Goal: Transaction & Acquisition: Purchase product/service

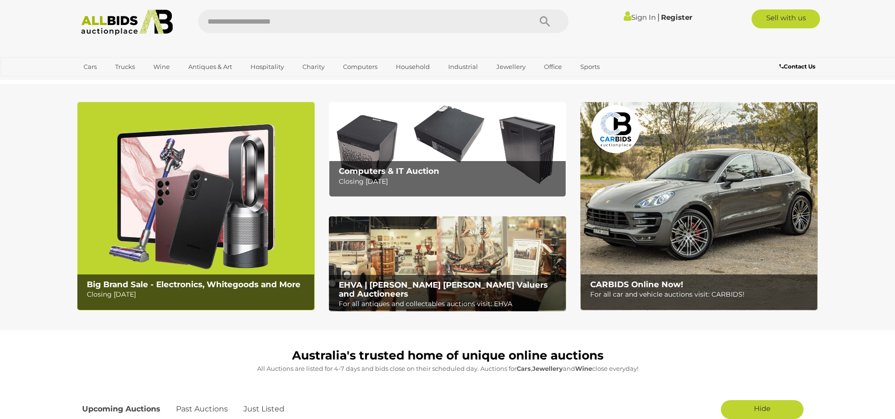
scroll to position [661, 0]
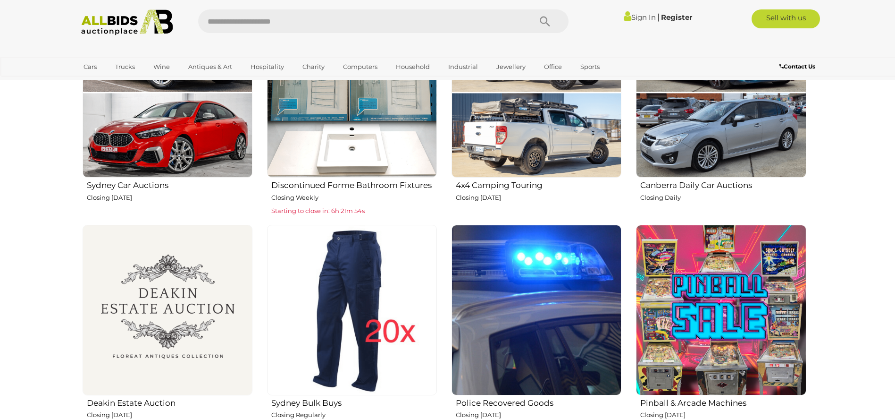
click at [327, 184] on h2 "Discontinued Forme Bathroom Fixtures" at bounding box center [354, 183] width 166 height 11
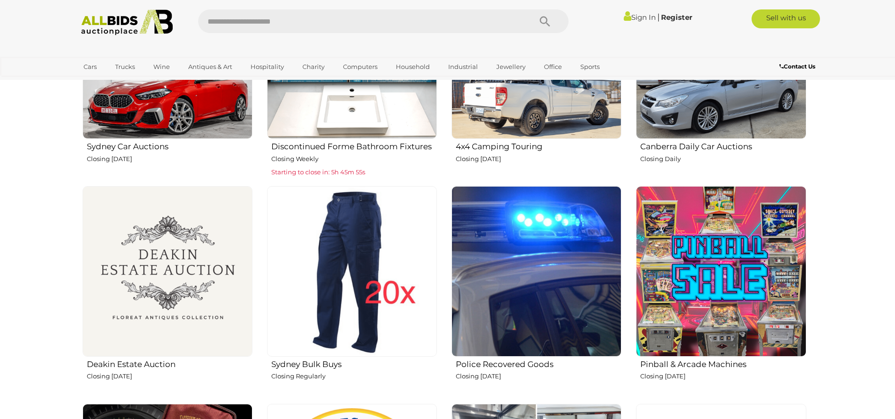
scroll to position [614, 0]
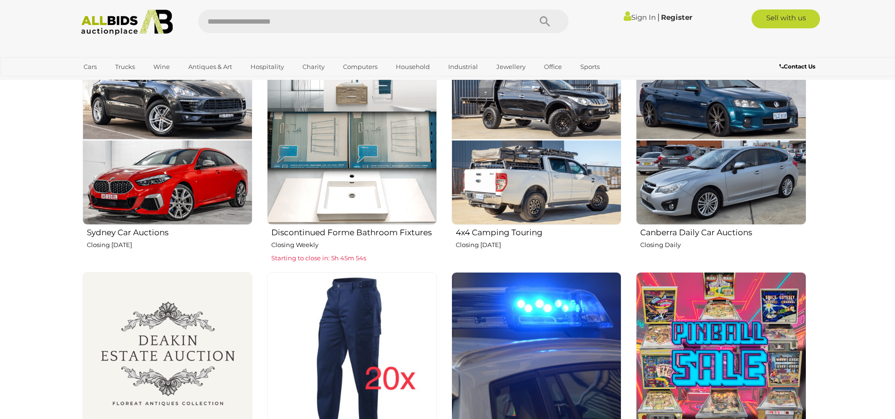
click at [634, 18] on link "Sign In" at bounding box center [640, 17] width 32 height 9
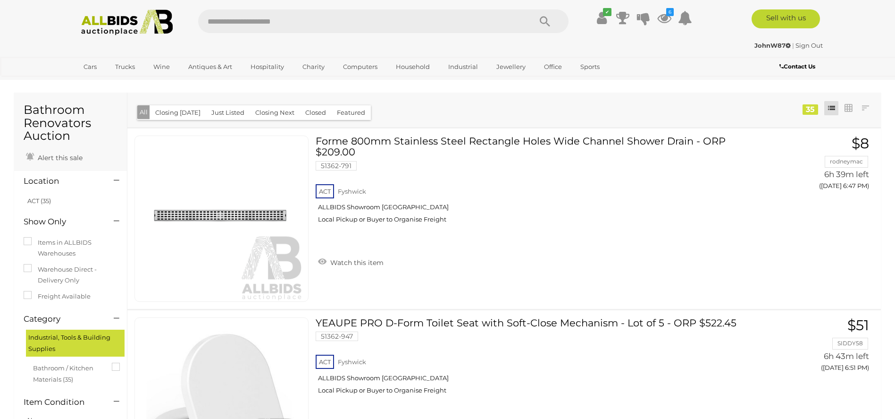
click at [678, 19] on icon at bounding box center [685, 17] width 14 height 17
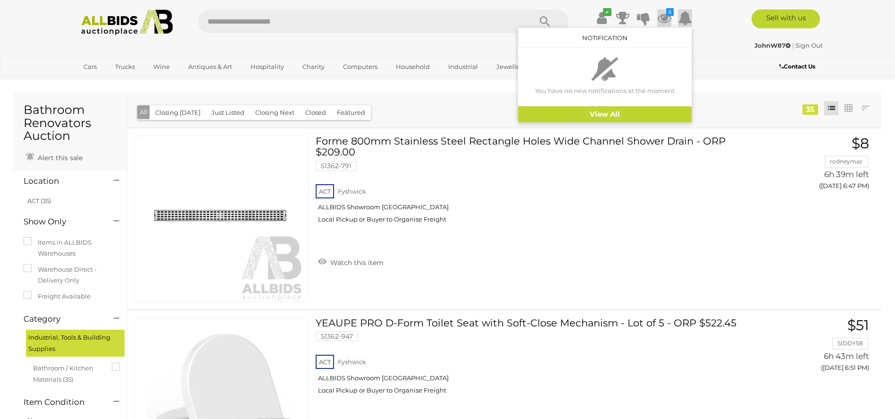
click at [664, 14] on icon at bounding box center [664, 17] width 14 height 17
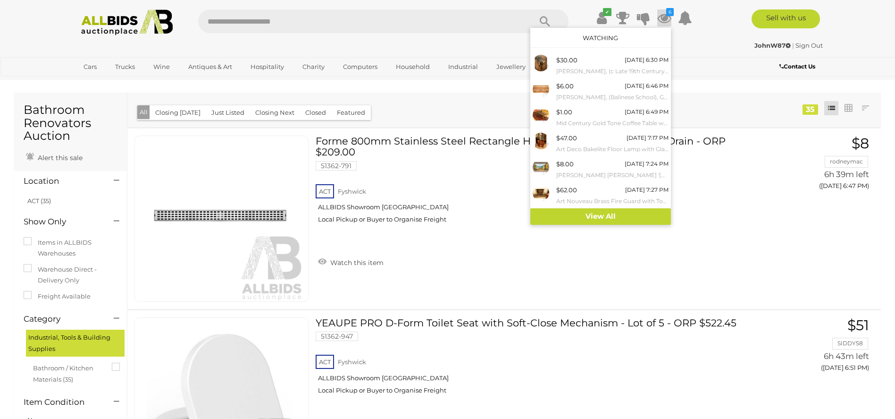
click at [664, 14] on icon at bounding box center [664, 17] width 14 height 17
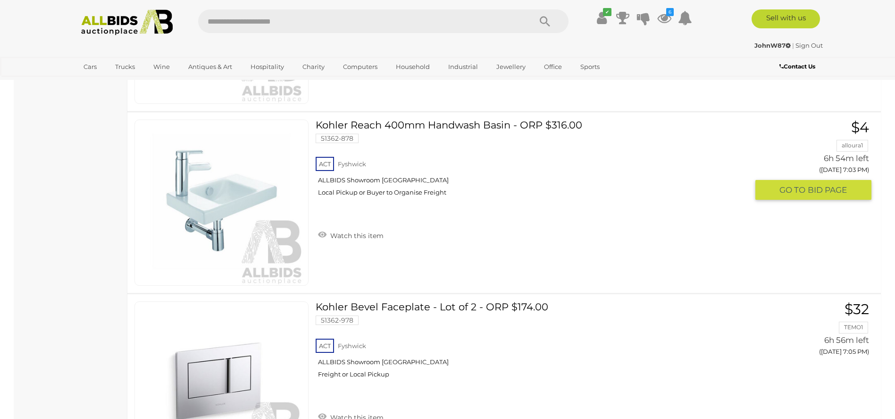
scroll to position [802, 0]
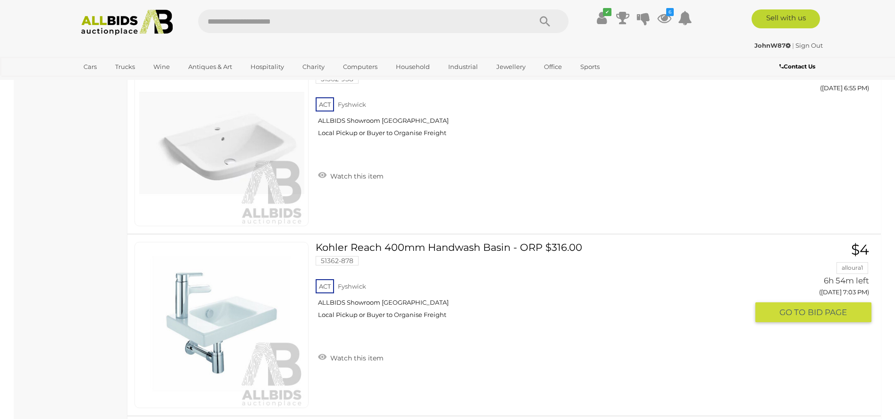
click at [415, 248] on link "Kohler Reach 400mm Handwash Basin - ORP $316.00 51362-878 ACT Fyshwick" at bounding box center [536, 284] width 426 height 84
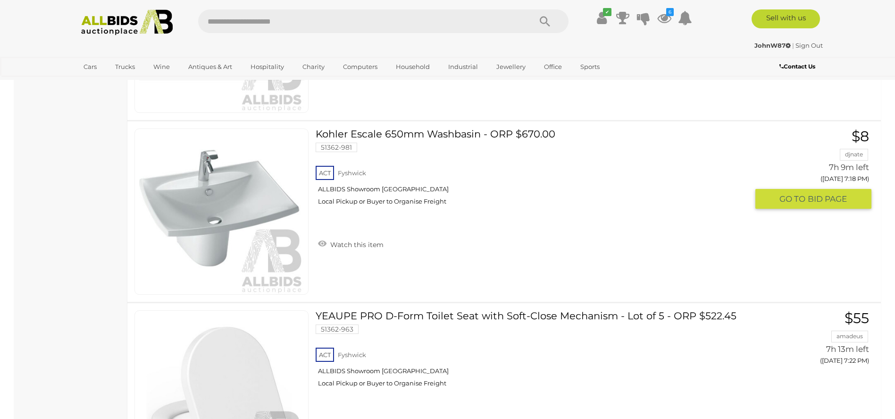
scroll to position [1463, 0]
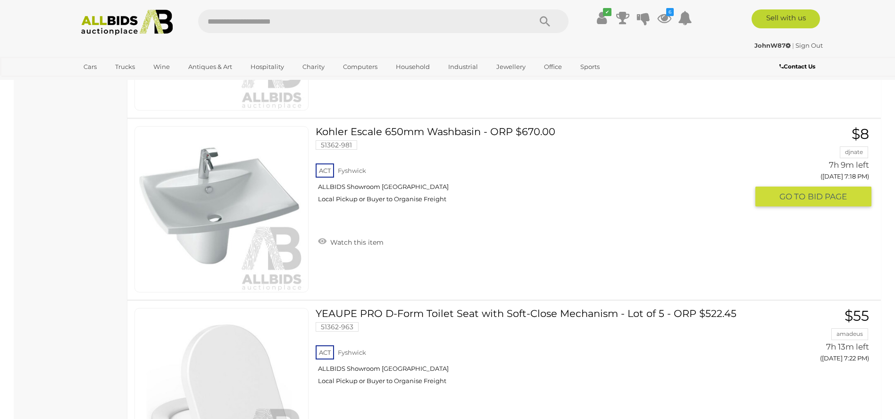
click at [475, 136] on link "Kohler Escale 650mm Washbasin - ORP $670.00 51362-981 ACT Fyshwick ALLBIDS Show…" at bounding box center [536, 168] width 426 height 84
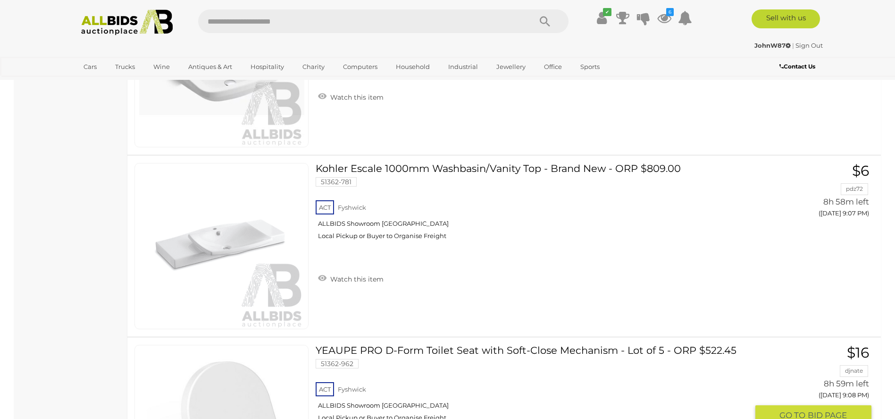
scroll to position [5758, 0]
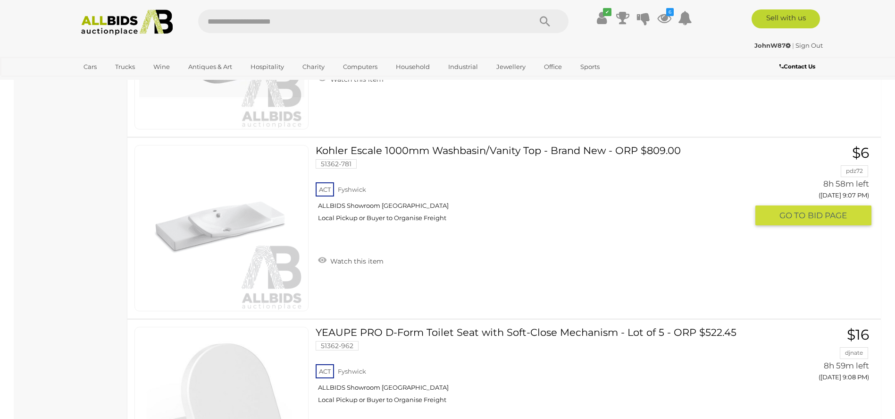
click at [493, 150] on link "Kohler Escale 1000mm Washbasin/Vanity Top - Brand New - ORP $809.00 51362-781 A…" at bounding box center [536, 187] width 426 height 84
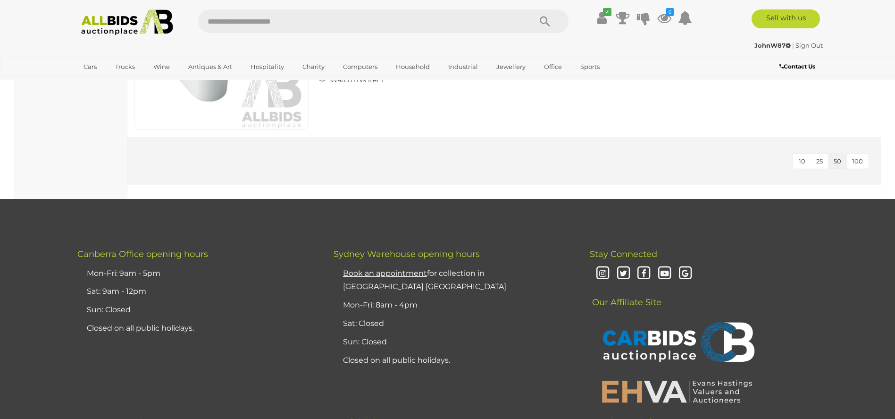
scroll to position [6183, 0]
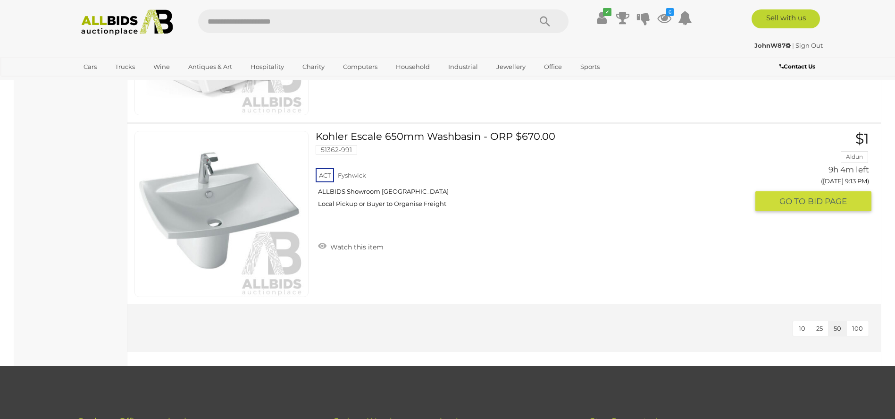
click at [463, 135] on link "Kohler Escale 650mm Washbasin - ORP $670.00 51362-991 ACT Fyshwick ALLBIDS Show…" at bounding box center [536, 173] width 426 height 84
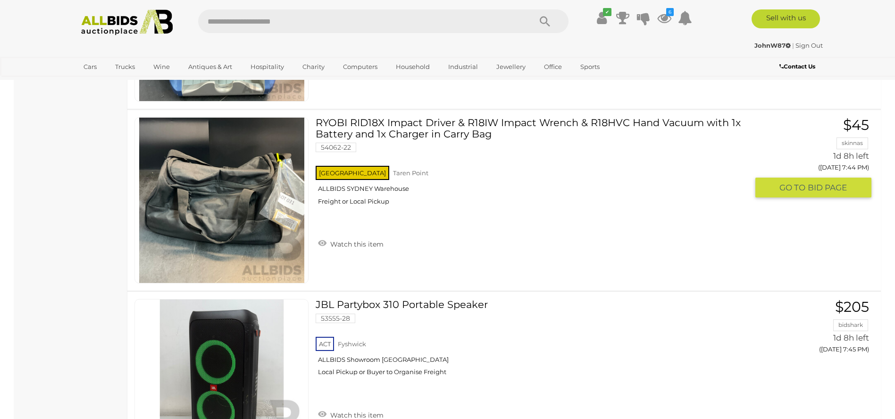
scroll to position [9014, 0]
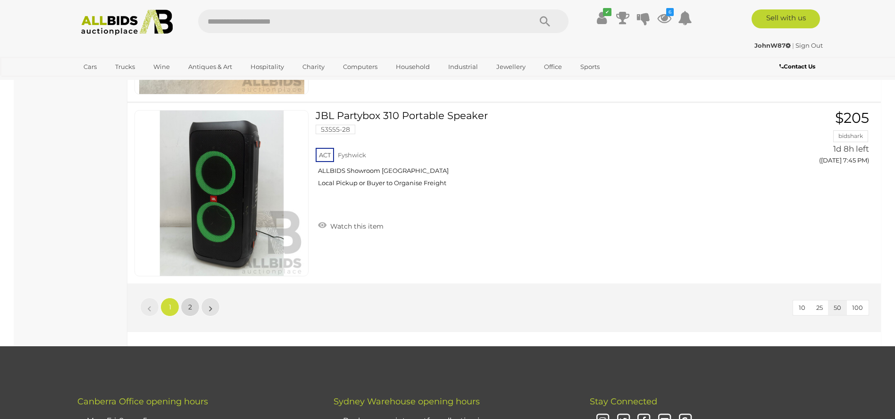
click at [190, 307] on span "2" at bounding box center [190, 307] width 4 height 8
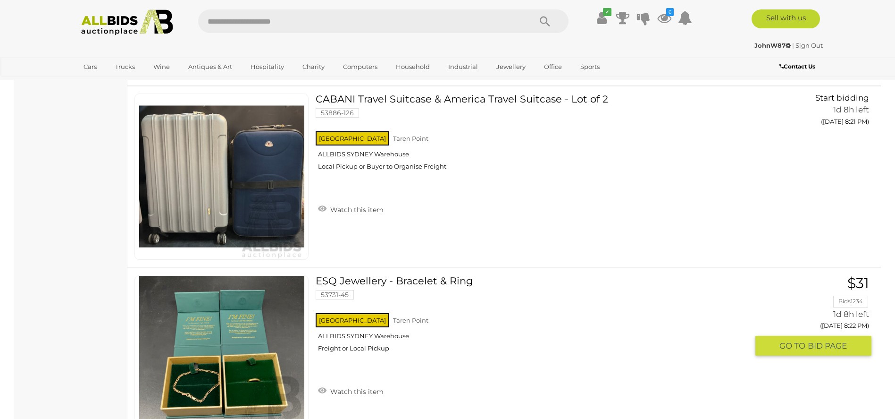
scroll to position [7079, 0]
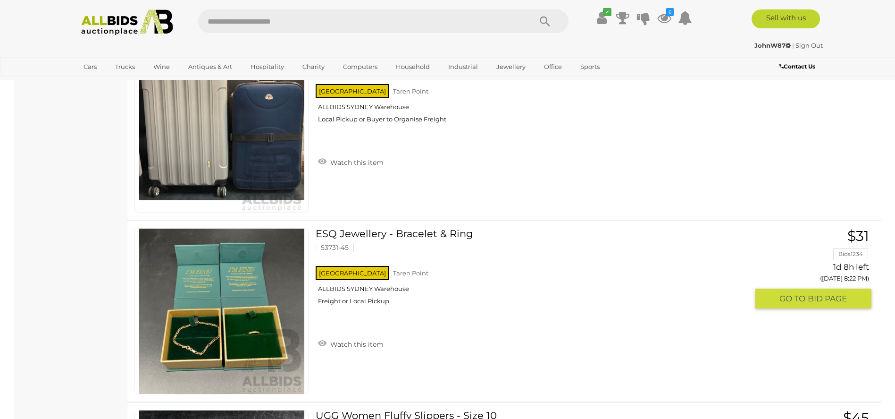
drag, startPoint x: 313, startPoint y: 232, endPoint x: 343, endPoint y: 231, distance: 29.3
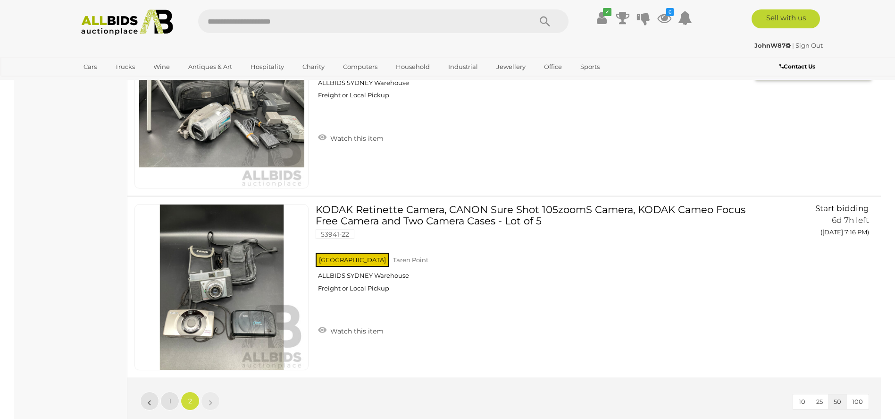
scroll to position [8259, 0]
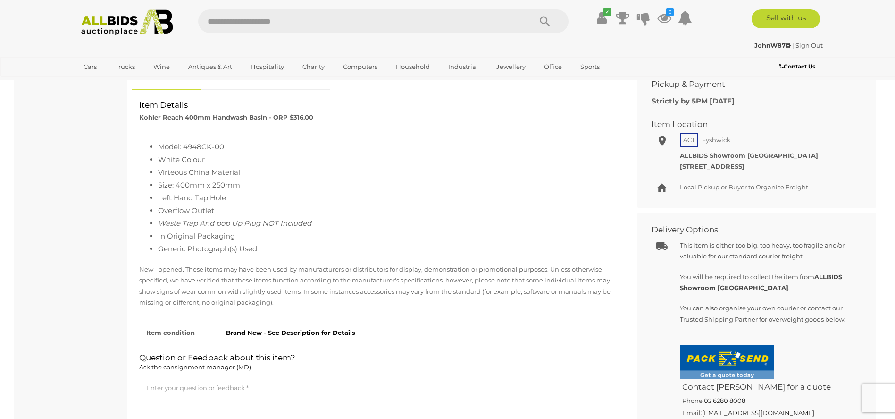
scroll to position [330, 0]
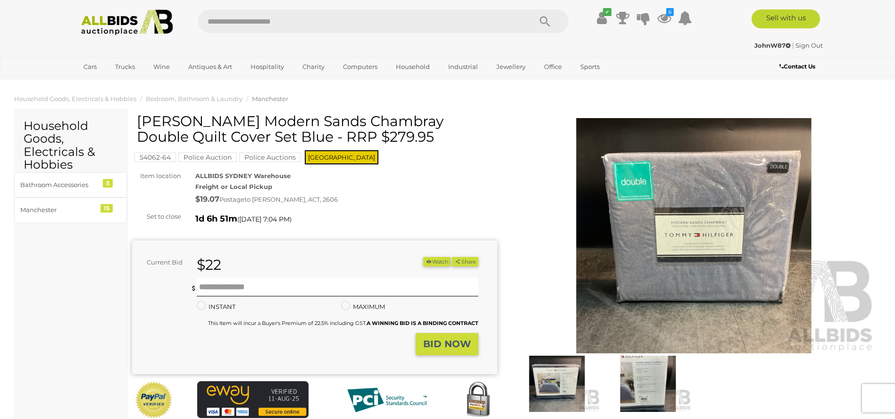
click at [632, 369] on img at bounding box center [648, 383] width 86 height 56
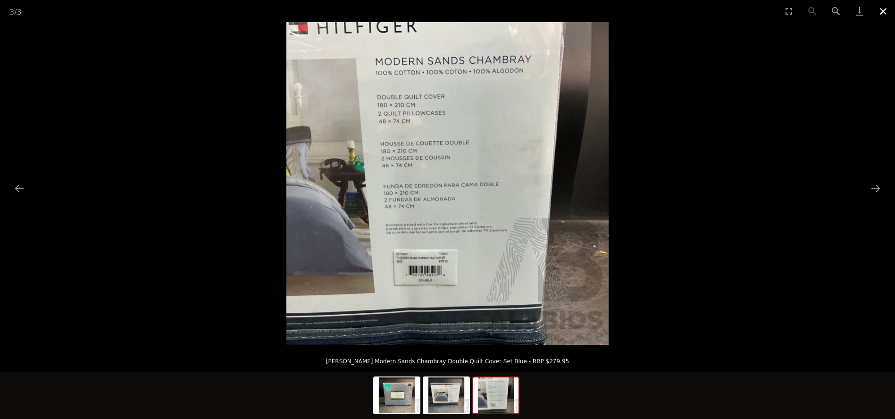
click at [884, 11] on button "Close gallery" at bounding box center [884, 11] width 24 height 22
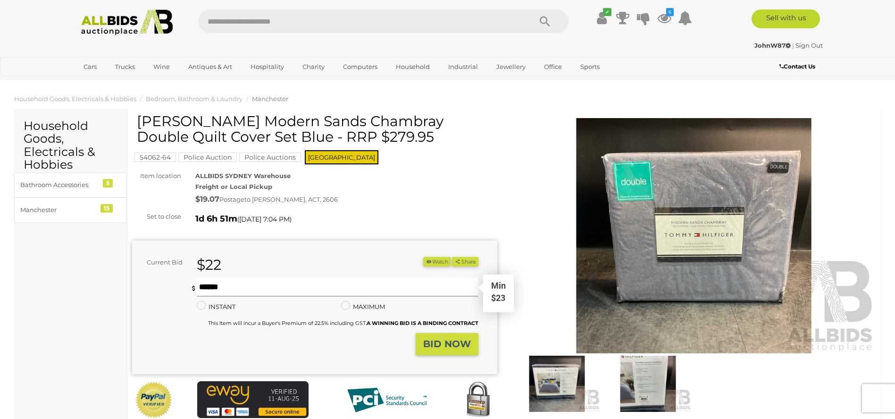
drag, startPoint x: 232, startPoint y: 290, endPoint x: 301, endPoint y: 267, distance: 72.7
click at [235, 289] on input "text" at bounding box center [337, 287] width 281 height 19
type input "**"
click at [552, 378] on img at bounding box center [557, 383] width 86 height 56
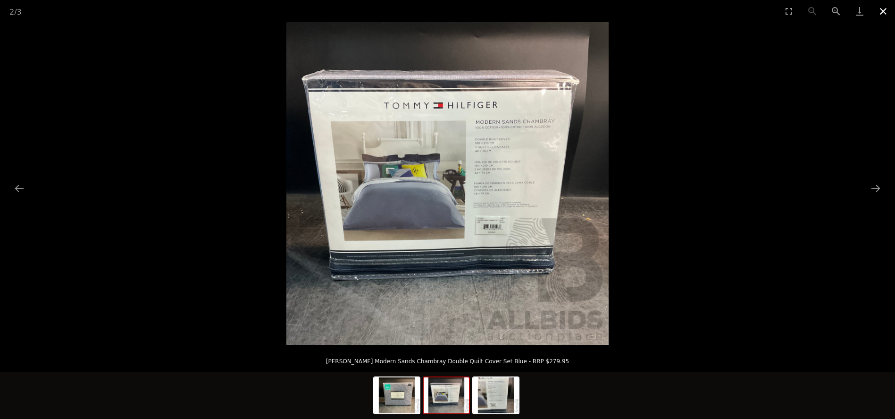
click at [885, 11] on button "Close gallery" at bounding box center [884, 11] width 24 height 22
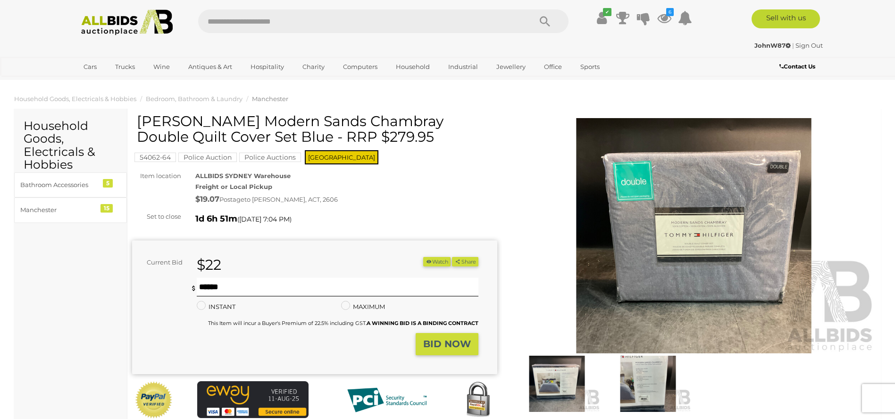
click at [437, 342] on strong "BID NOW" at bounding box center [447, 343] width 48 height 11
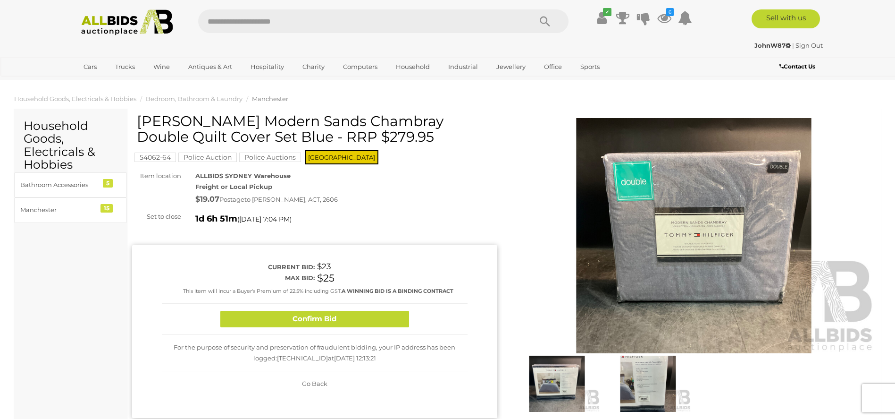
click at [323, 328] on div "Confirm Bid" at bounding box center [315, 318] width 306 height 31
click at [325, 316] on button "Confirm Bid" at bounding box center [314, 319] width 189 height 17
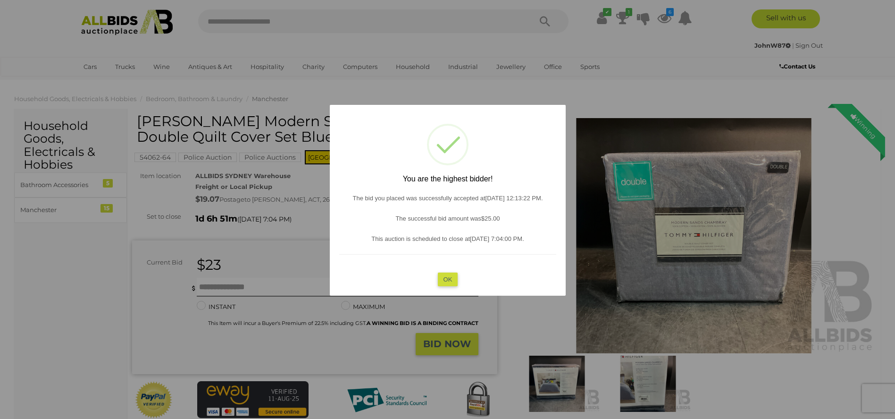
click at [457, 282] on button "OK" at bounding box center [447, 279] width 20 height 14
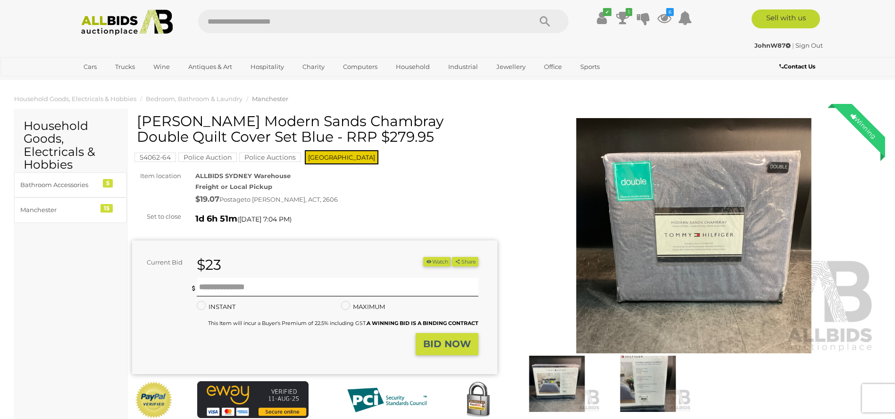
drag, startPoint x: 451, startPoint y: 183, endPoint x: 453, endPoint y: 188, distance: 5.1
click at [453, 188] on div "ALLBIDS SYDNEY Warehouse Freight or Local Pickup $19.07 Postage to PHILLIP, ACT…" at bounding box center [346, 188] width 316 height 36
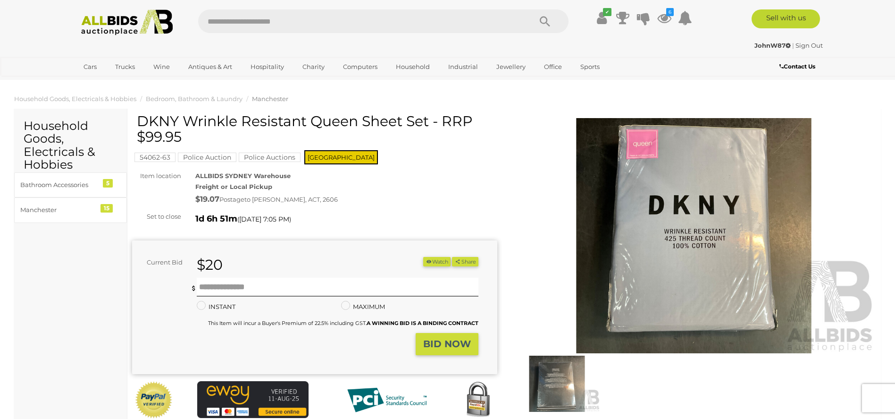
click at [556, 390] on img at bounding box center [557, 383] width 86 height 56
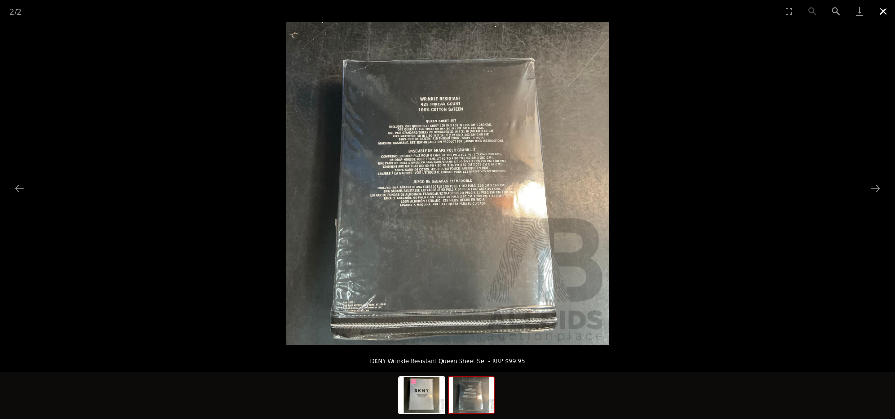
click at [878, 7] on button "Close gallery" at bounding box center [884, 11] width 24 height 22
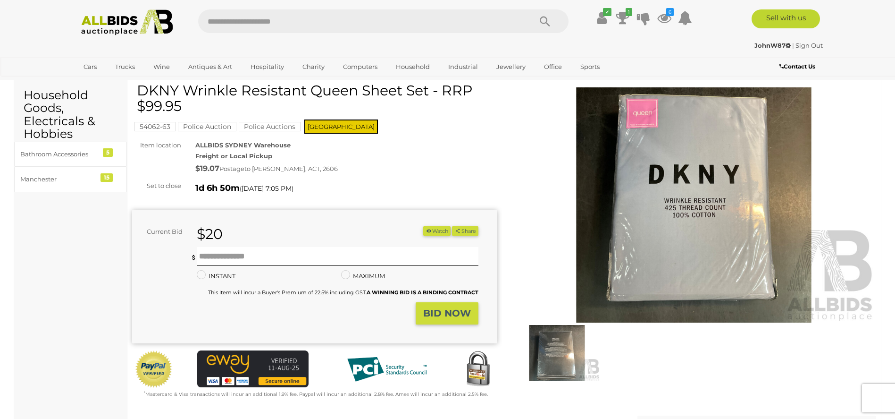
scroll to position [47, 0]
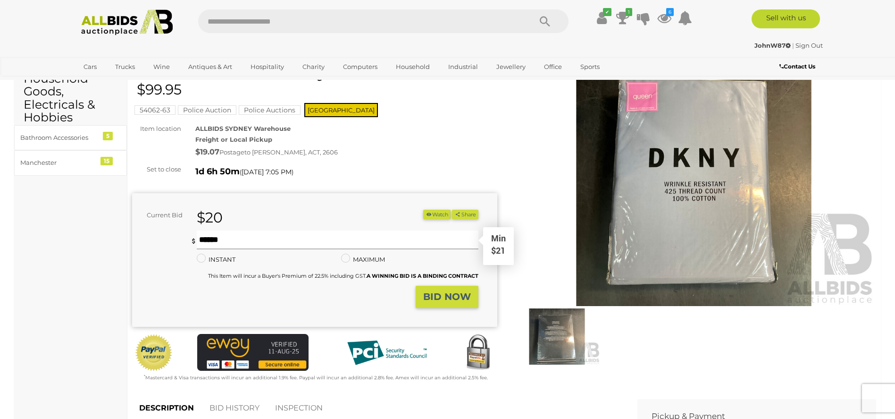
drag, startPoint x: 260, startPoint y: 237, endPoint x: 263, endPoint y: 232, distance: 6.2
click at [262, 235] on input "text" at bounding box center [337, 239] width 281 height 19
type input "**"
drag, startPoint x: 159, startPoint y: 242, endPoint x: 155, endPoint y: 226, distance: 16.4
click at [157, 242] on div "You are not the highest bidder, please place a higher bid. ** Min $21 ** Minimu…" at bounding box center [305, 257] width 346 height 55
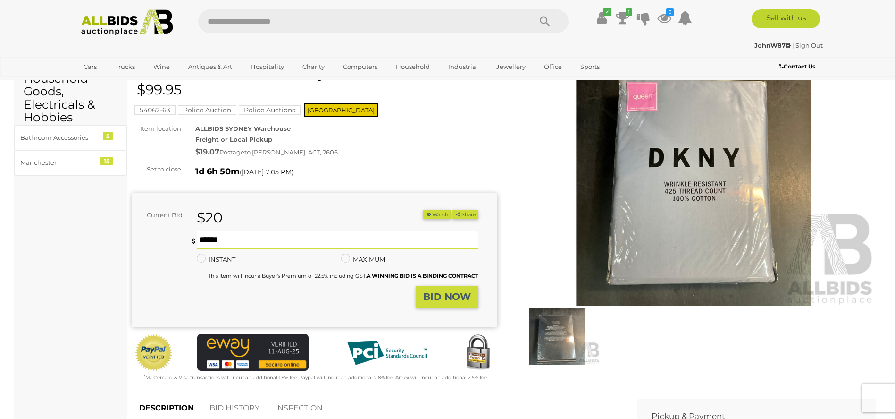
type input "**"
click at [440, 300] on strong "BID NOW" at bounding box center [447, 296] width 48 height 11
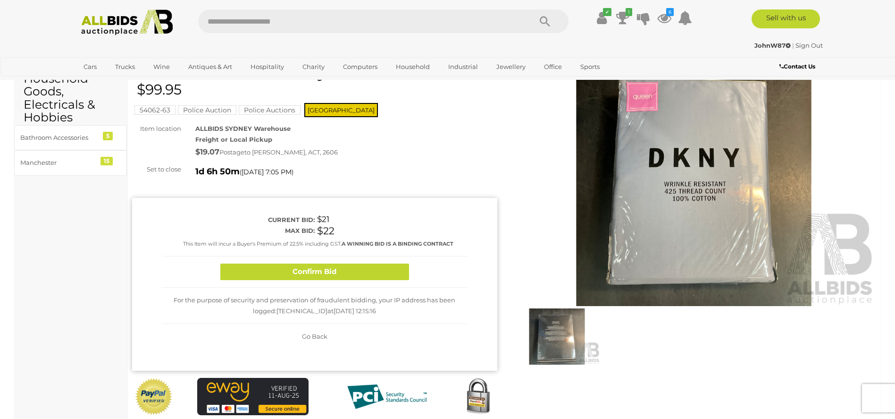
click at [373, 257] on div "Confirm Bid" at bounding box center [315, 271] width 306 height 31
click at [363, 269] on button "Confirm Bid" at bounding box center [314, 271] width 189 height 17
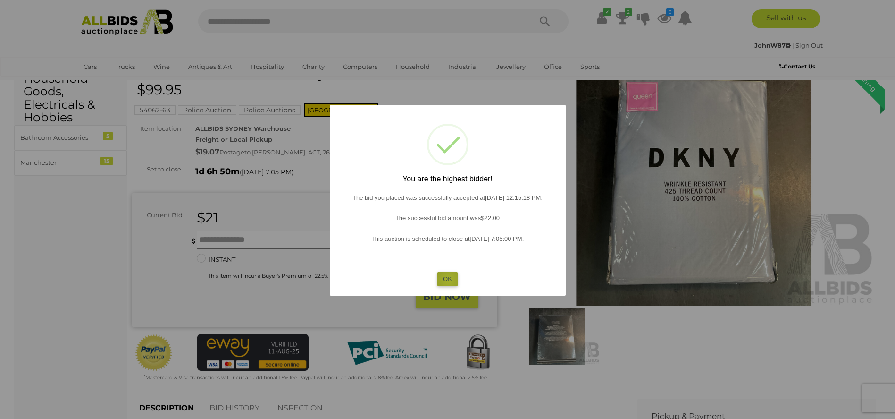
drag, startPoint x: 449, startPoint y: 279, endPoint x: 404, endPoint y: 289, distance: 45.4
click at [449, 279] on button "OK" at bounding box center [447, 279] width 20 height 14
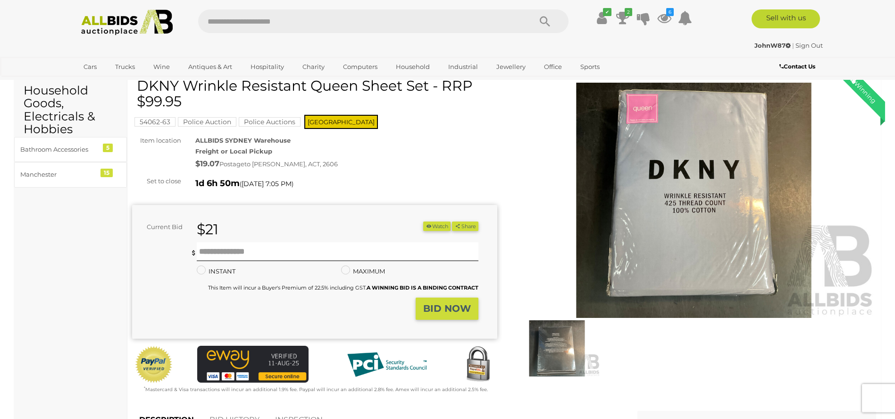
scroll to position [94, 0]
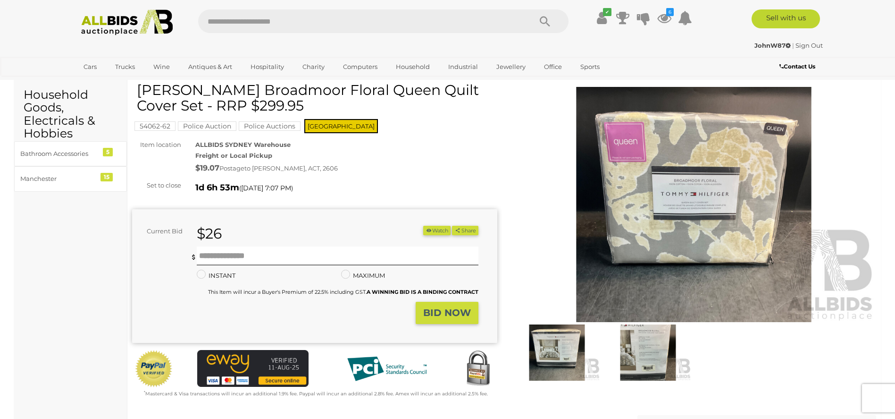
scroll to position [47, 0]
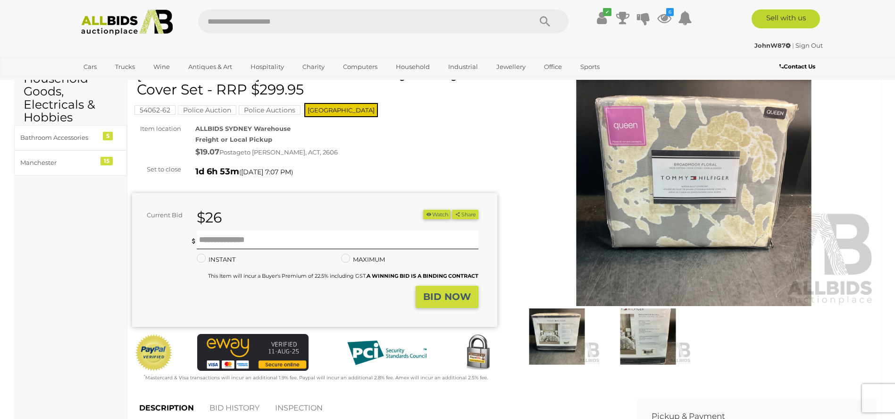
click at [562, 329] on img at bounding box center [557, 336] width 86 height 56
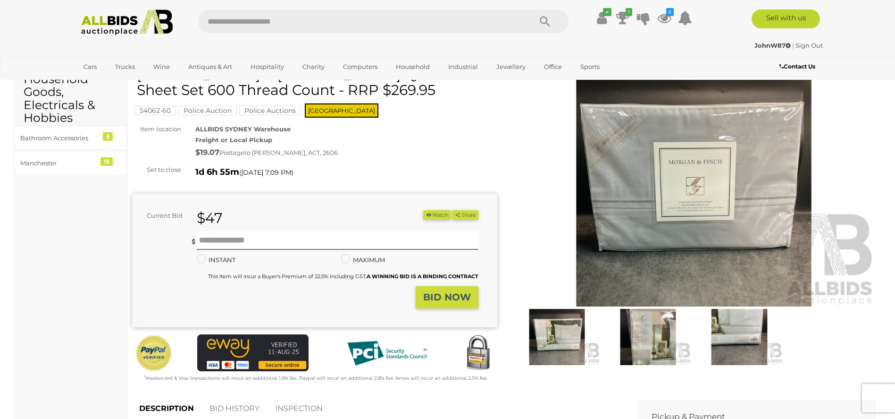
scroll to position [47, 0]
click at [556, 335] on img at bounding box center [557, 336] width 86 height 56
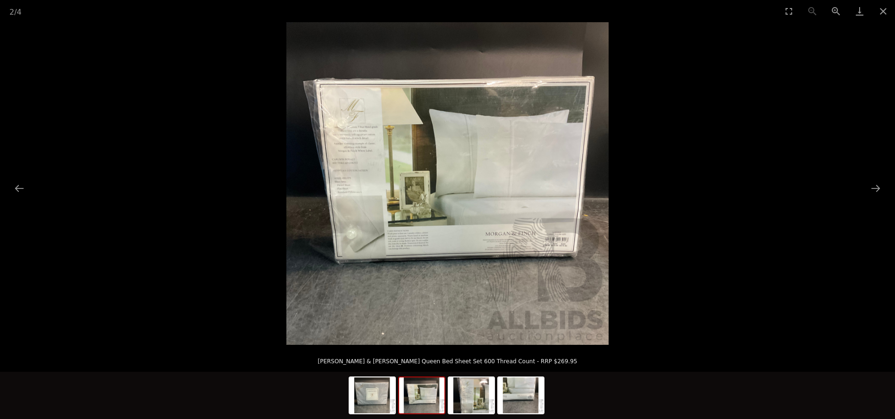
scroll to position [142, 0]
click at [387, 397] on img at bounding box center [372, 395] width 45 height 36
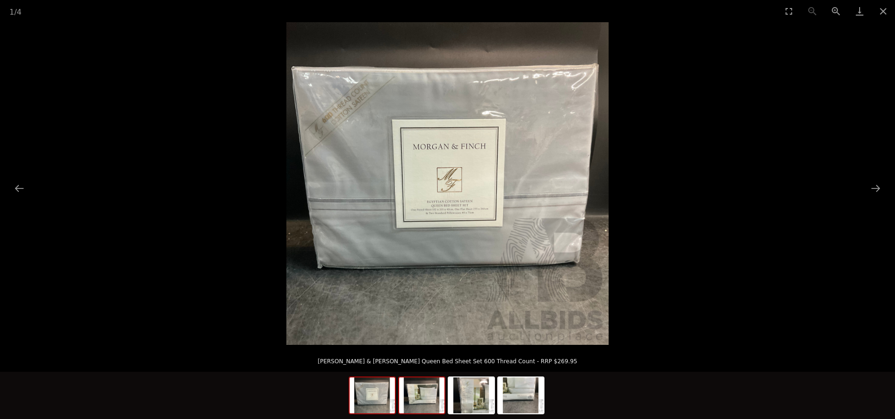
click at [422, 397] on img at bounding box center [421, 395] width 45 height 36
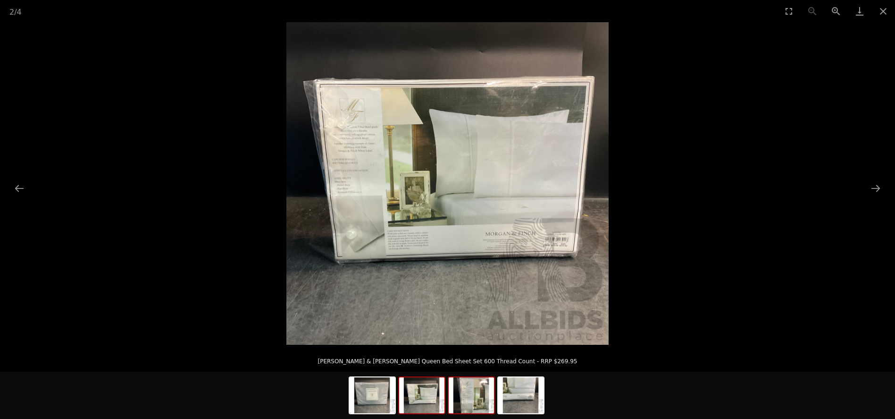
click at [476, 395] on img at bounding box center [471, 395] width 45 height 36
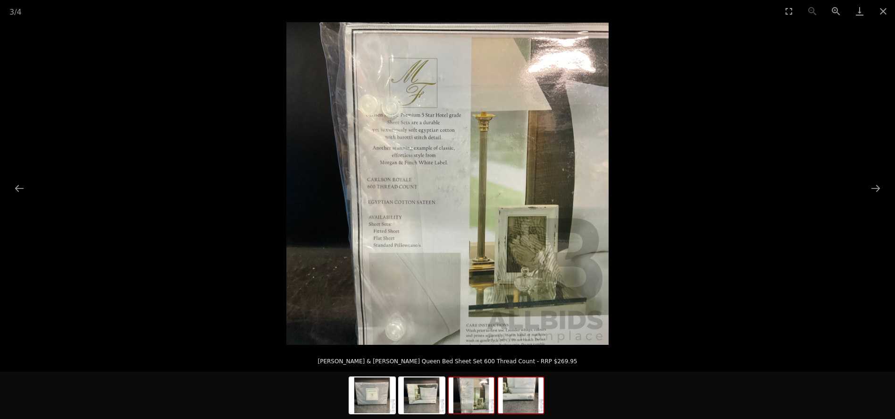
click at [511, 395] on img at bounding box center [520, 395] width 45 height 36
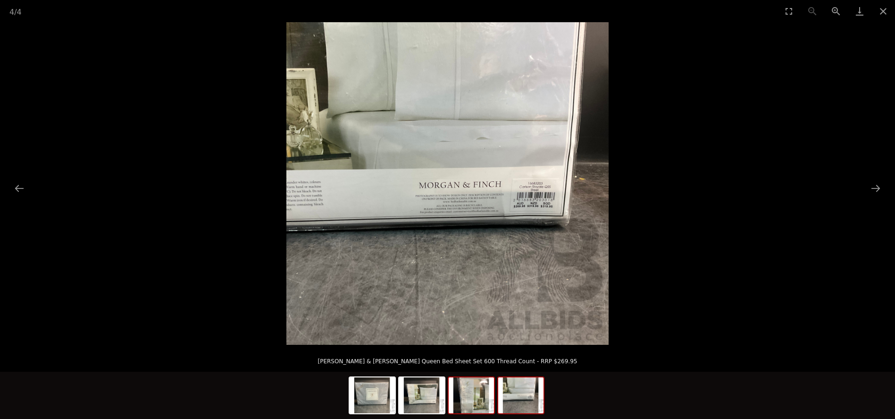
click at [486, 397] on img at bounding box center [471, 395] width 45 height 36
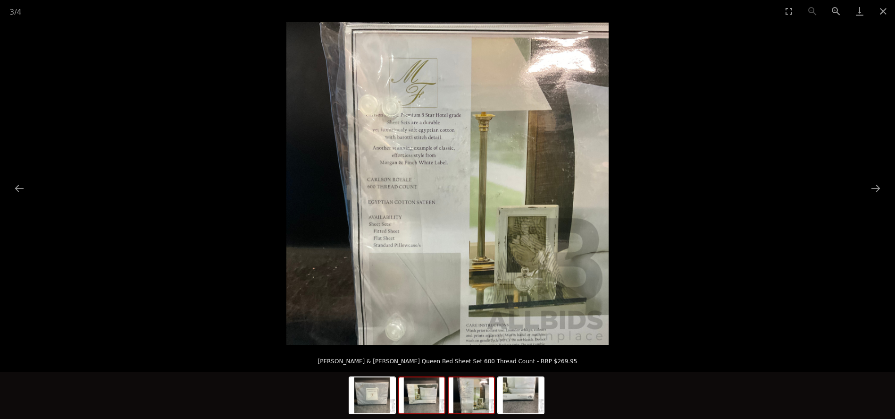
click at [429, 397] on img at bounding box center [421, 395] width 45 height 36
drag, startPoint x: 880, startPoint y: 12, endPoint x: 859, endPoint y: 21, distance: 22.0
click at [880, 12] on button "Close gallery" at bounding box center [884, 11] width 24 height 22
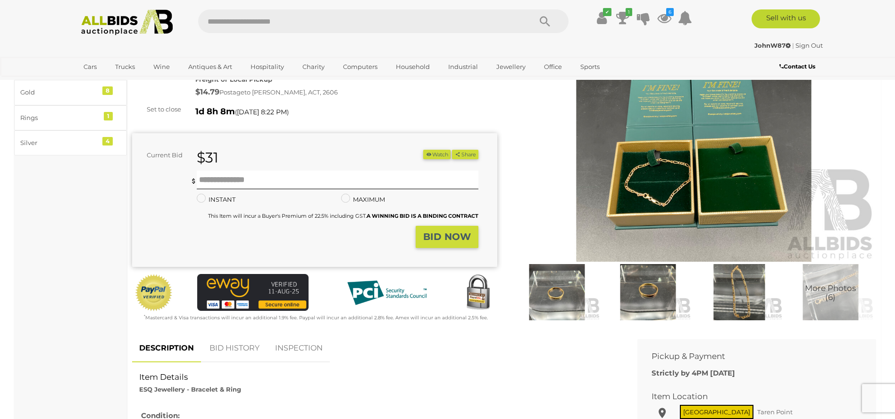
scroll to position [94, 0]
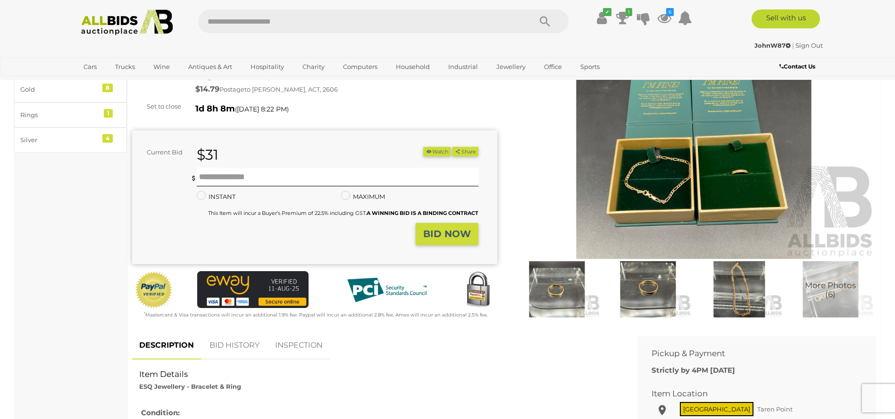
click at [583, 291] on img at bounding box center [557, 289] width 86 height 56
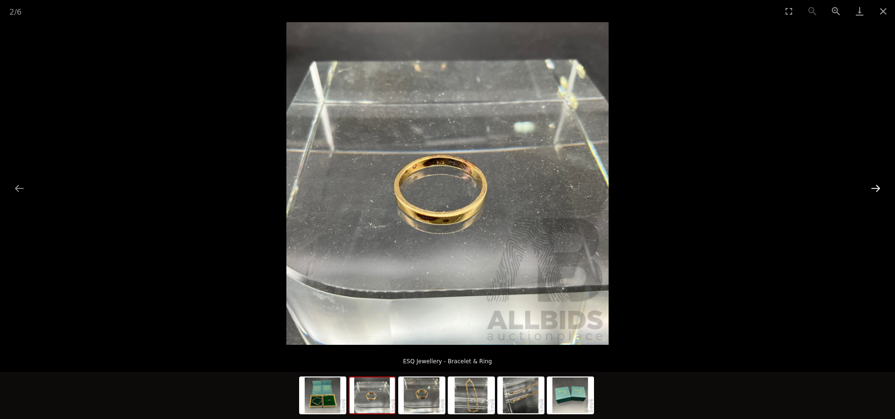
click at [878, 189] on button "Next slide" at bounding box center [876, 188] width 20 height 18
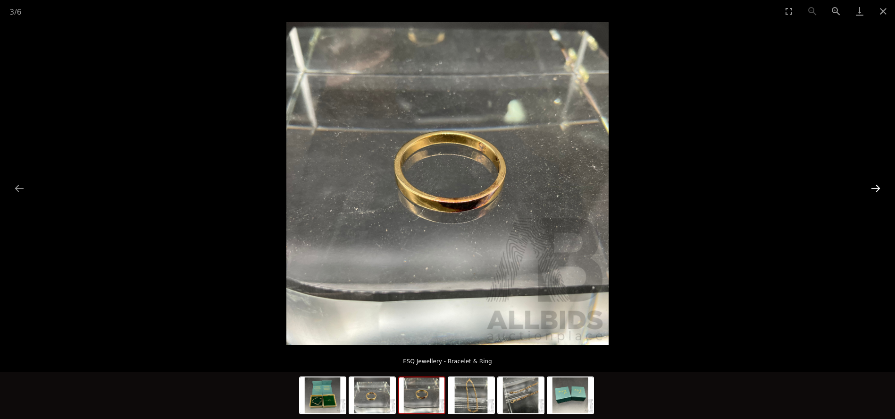
click at [878, 189] on button "Next slide" at bounding box center [876, 188] width 20 height 18
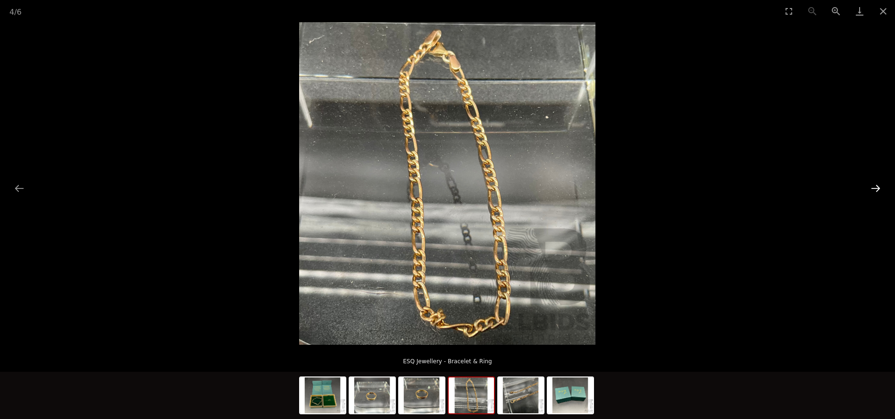
click at [878, 189] on button "Next slide" at bounding box center [876, 188] width 20 height 18
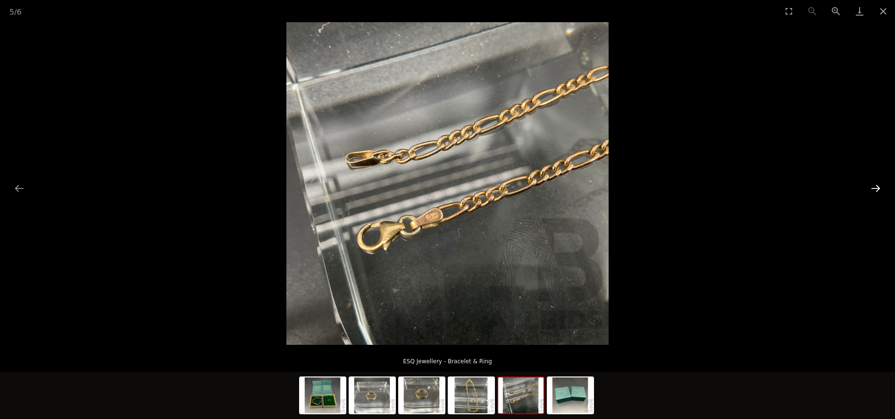
click at [878, 189] on button "Next slide" at bounding box center [876, 188] width 20 height 18
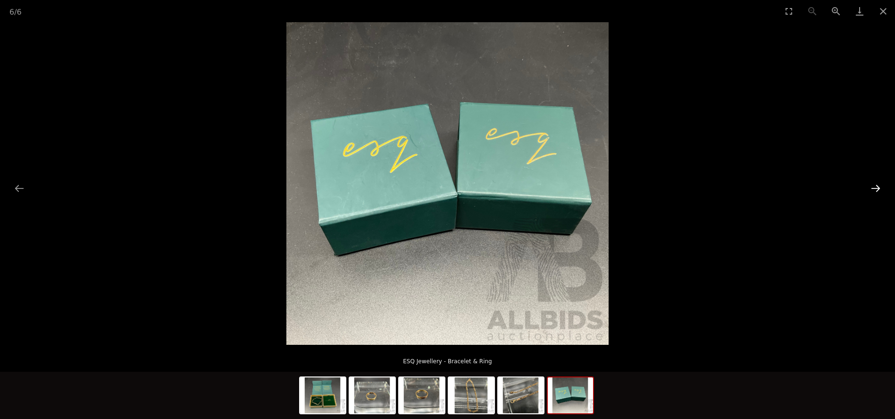
click at [878, 189] on button "Next slide" at bounding box center [876, 188] width 20 height 18
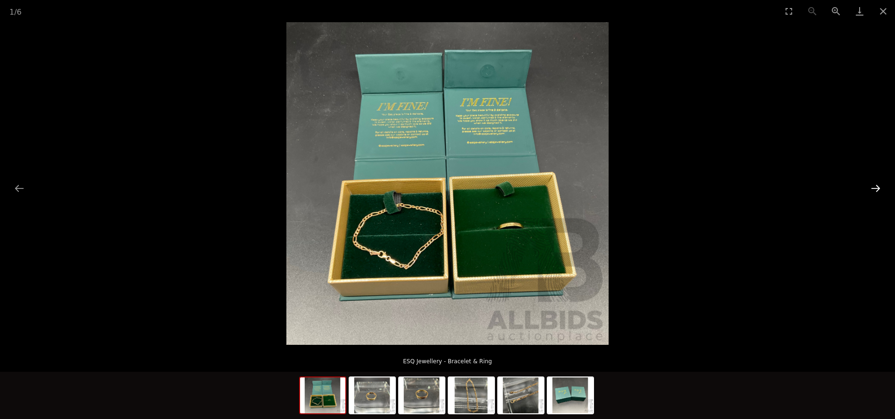
click at [878, 189] on button "Next slide" at bounding box center [876, 188] width 20 height 18
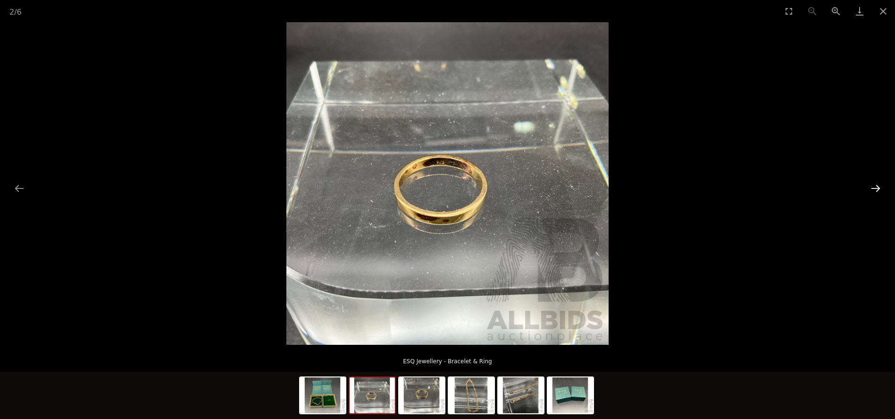
click at [878, 189] on button "Next slide" at bounding box center [876, 188] width 20 height 18
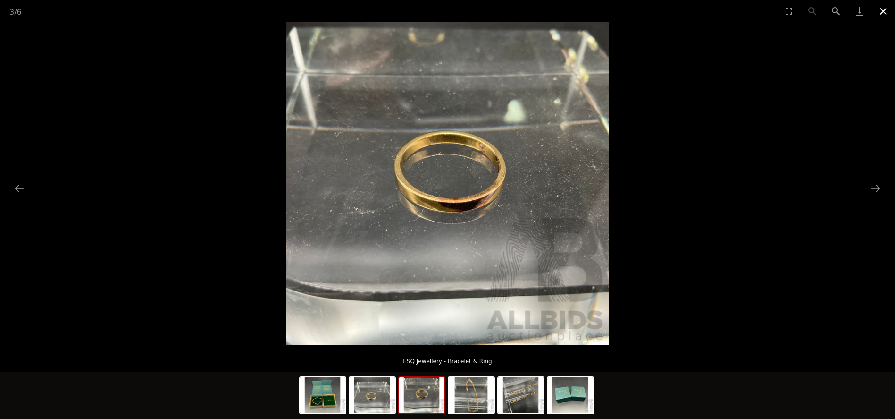
click at [886, 6] on button "Close gallery" at bounding box center [884, 11] width 24 height 22
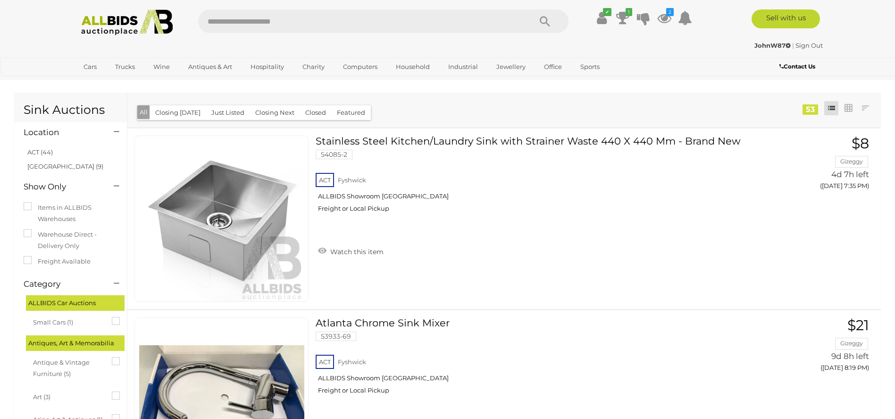
scroll to position [7974, 0]
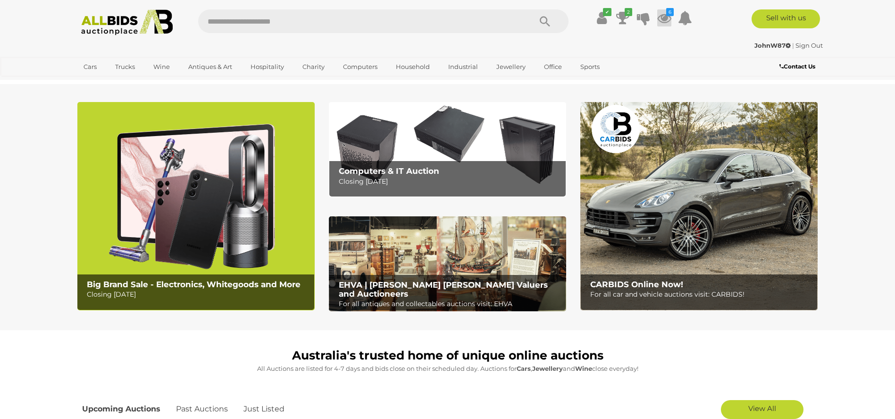
click at [665, 23] on icon at bounding box center [664, 17] width 14 height 17
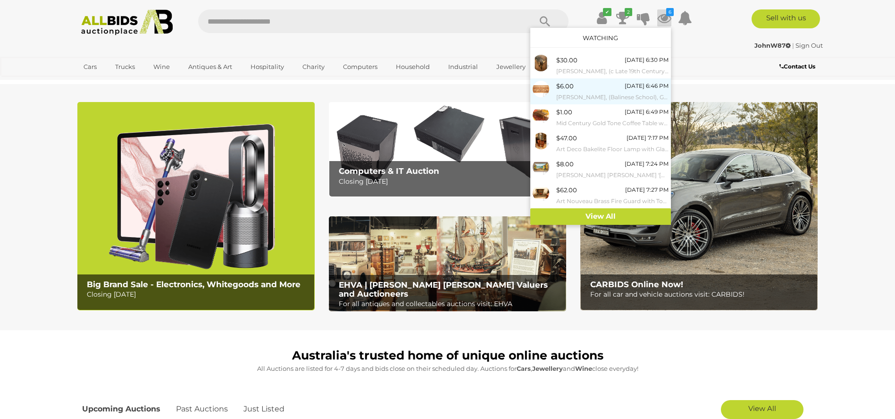
click at [563, 92] on small "Artist Unknown, (Balinese School), Garuda & the Eight Gods, Coloured Ink on Can…" at bounding box center [612, 97] width 112 height 10
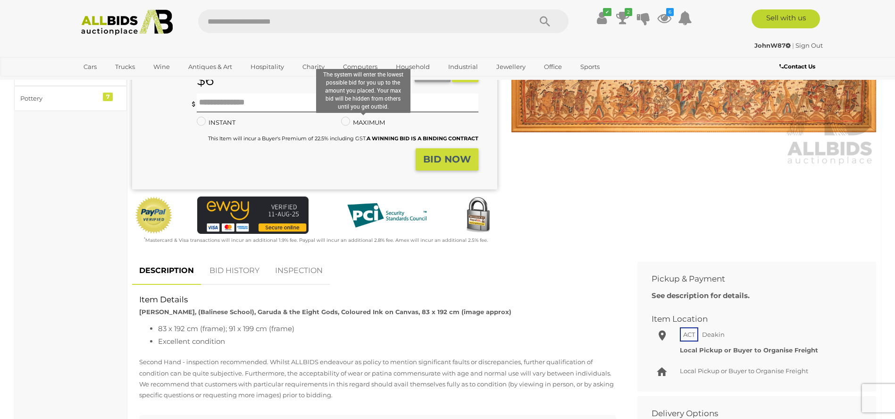
scroll to position [189, 0]
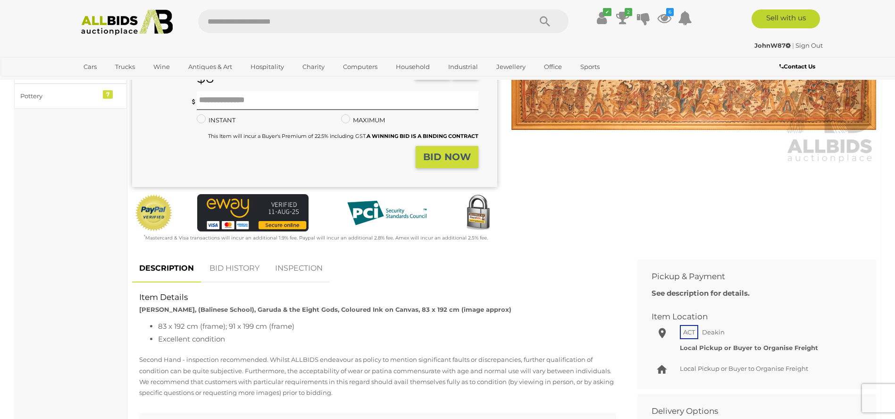
click at [247, 273] on link "BID HISTORY" at bounding box center [234, 268] width 64 height 28
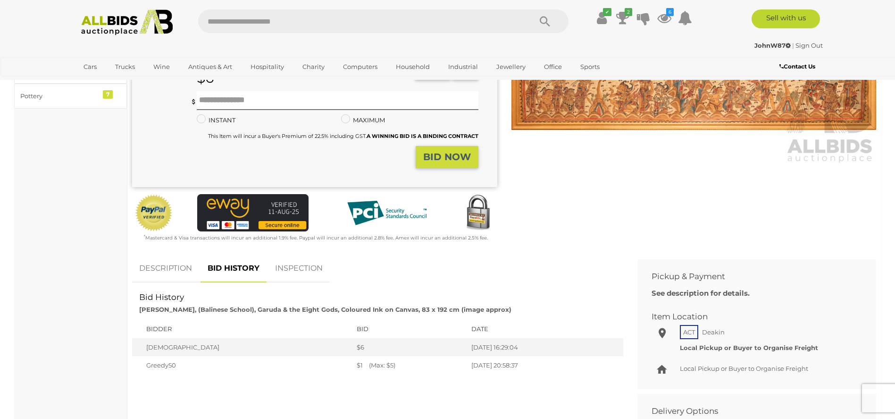
scroll to position [0, 0]
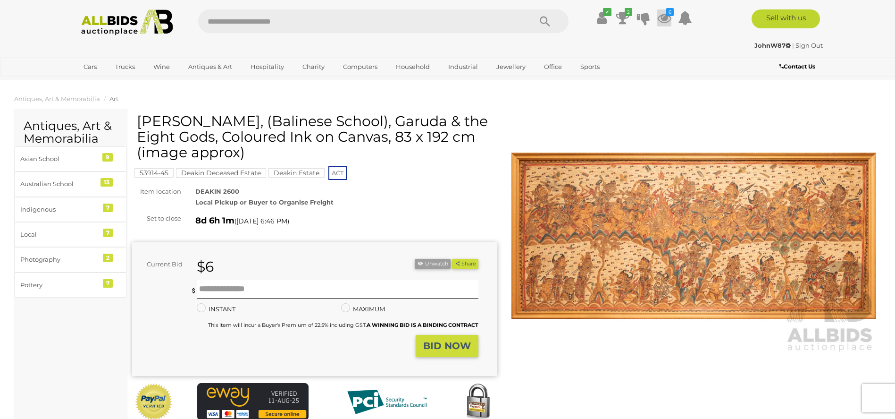
click at [658, 14] on icon at bounding box center [664, 17] width 14 height 17
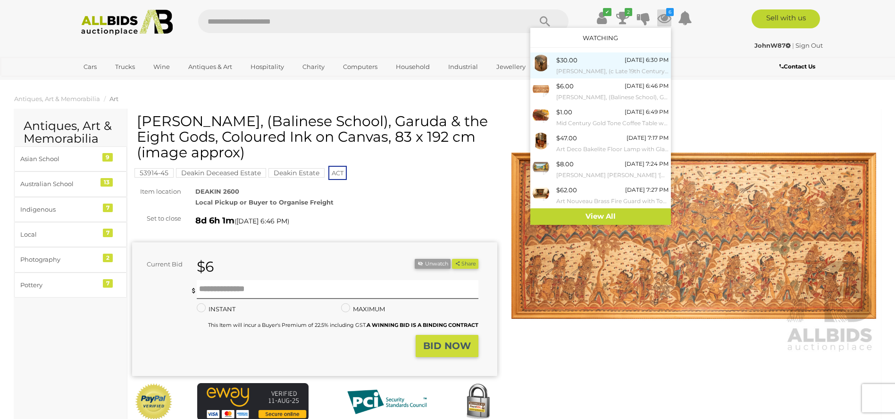
click at [567, 68] on small "[PERSON_NAME], (c Late 19th Century), The Catch, Antique Oil on Canvas Panel Mo…" at bounding box center [612, 71] width 112 height 10
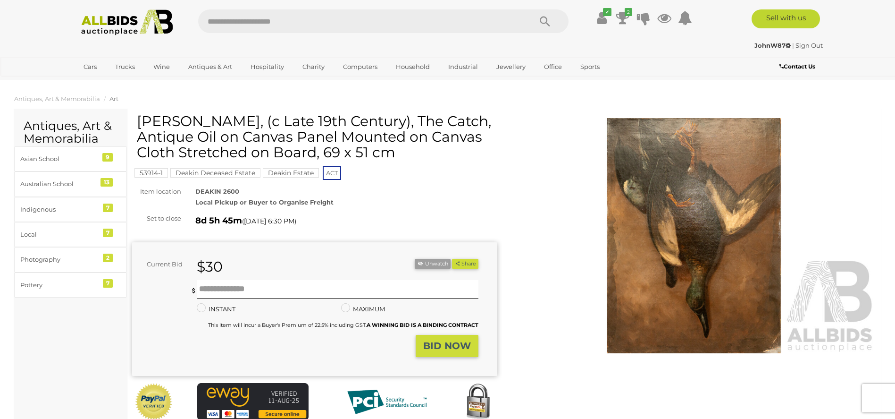
scroll to position [189, 0]
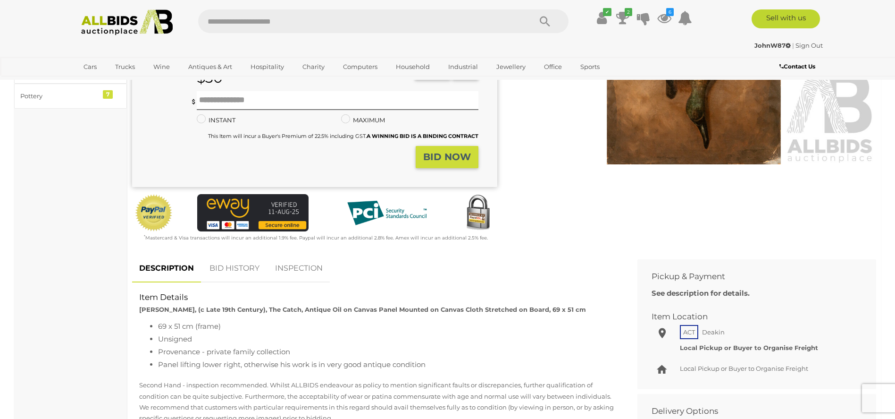
click at [243, 271] on link "BID HISTORY" at bounding box center [234, 268] width 64 height 28
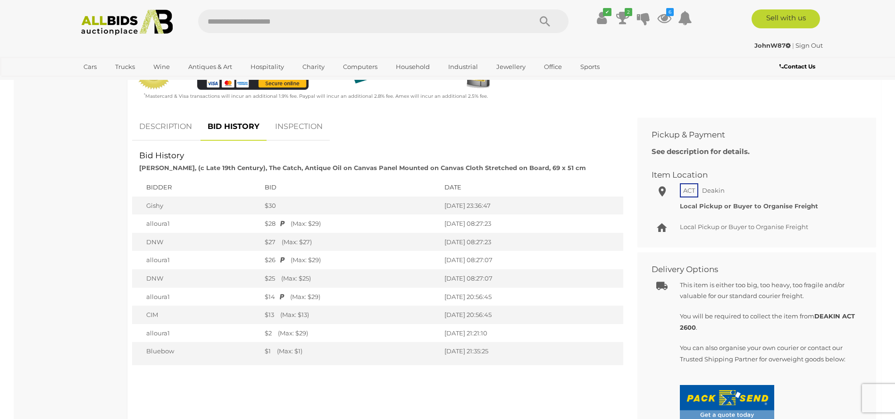
scroll to position [0, 0]
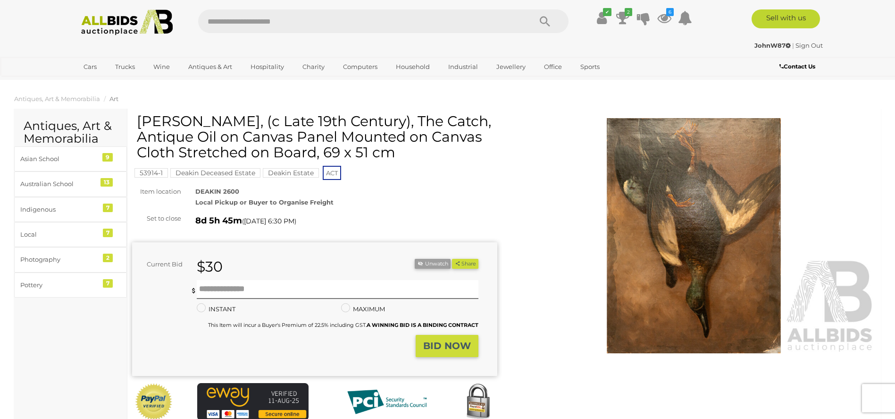
click at [632, 13] on ul "✔ Your account is up to date Transaction History Current Bids" at bounding box center [636, 17] width 121 height 17
click at [627, 12] on icon "2" at bounding box center [629, 12] width 8 height 8
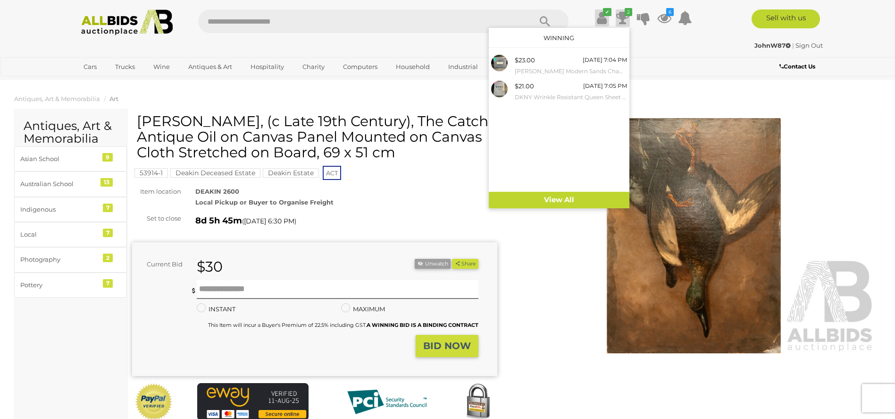
click at [607, 14] on icon "✔" at bounding box center [607, 12] width 8 height 8
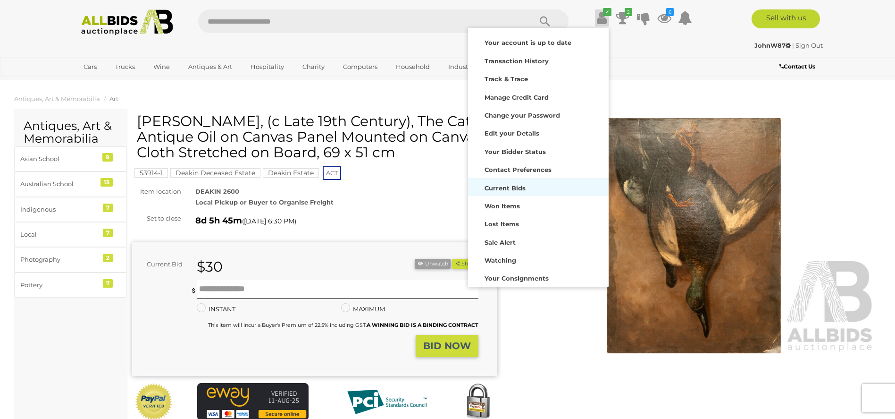
click at [512, 190] on strong "Current Bids" at bounding box center [505, 188] width 41 height 8
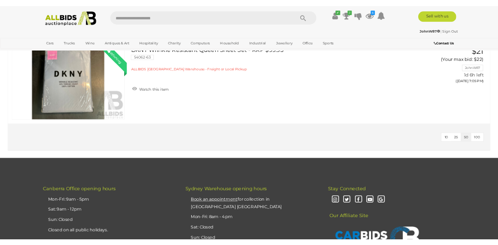
scroll to position [94, 0]
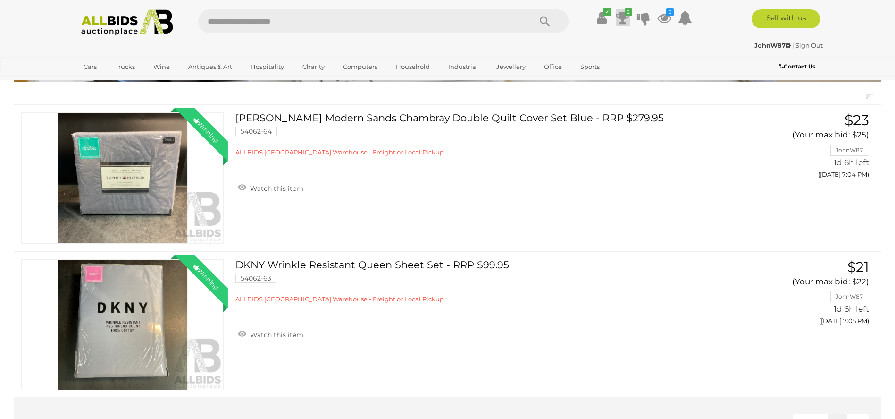
click at [623, 18] on icon at bounding box center [622, 17] width 13 height 17
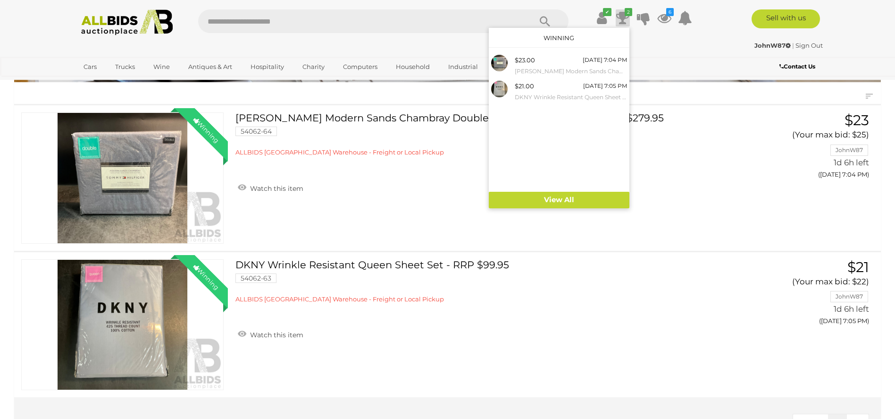
click at [623, 18] on icon at bounding box center [622, 17] width 13 height 17
